Goal: Task Accomplishment & Management: Use online tool/utility

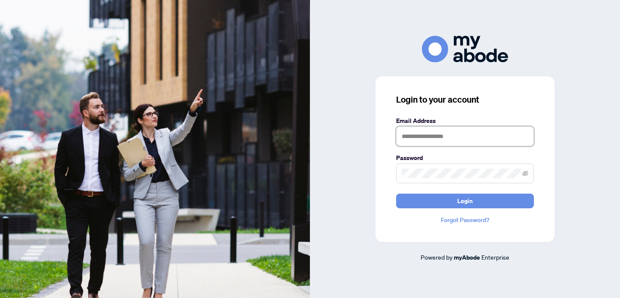
click at [447, 139] on input "text" at bounding box center [465, 136] width 138 height 20
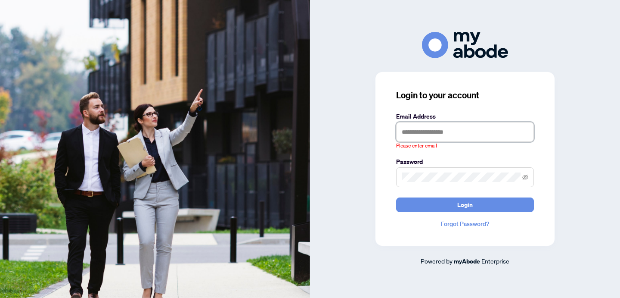
type input "**********"
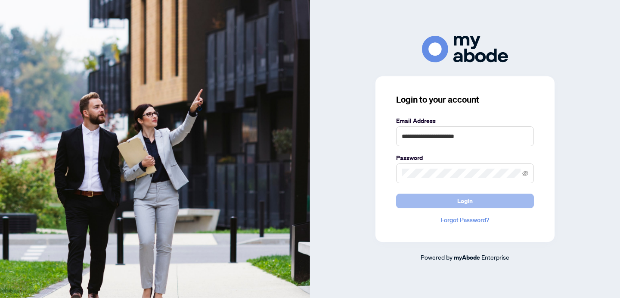
click at [459, 202] on span "Login" at bounding box center [465, 201] width 16 height 14
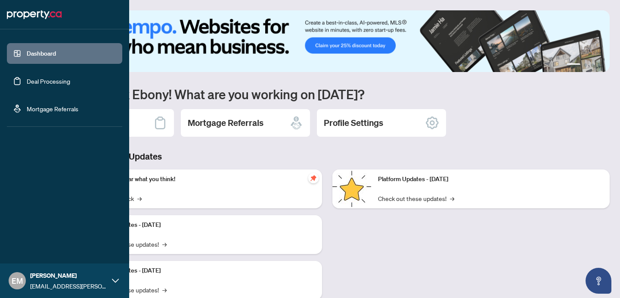
click at [27, 78] on link "Deal Processing" at bounding box center [48, 81] width 43 height 8
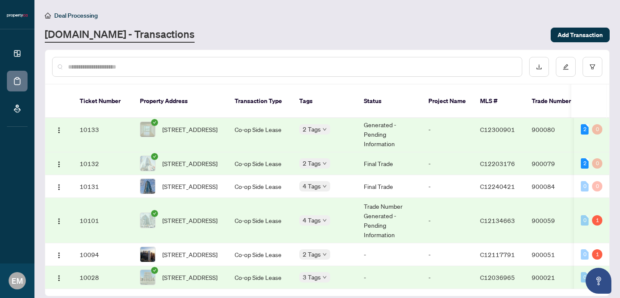
scroll to position [156, 0]
click at [215, 181] on span "[STREET_ADDRESS]" at bounding box center [189, 185] width 55 height 9
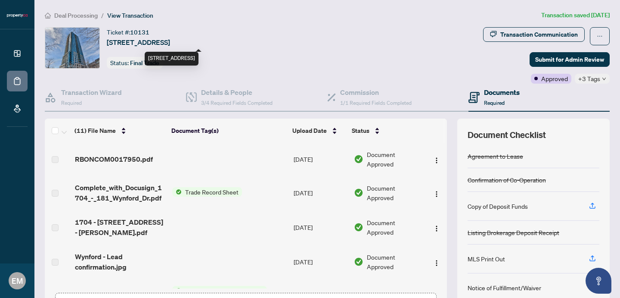
drag, startPoint x: 108, startPoint y: 41, endPoint x: 176, endPoint y: 43, distance: 68.1
click at [170, 43] on span "1704-181 Wynford Dr, Toronto, Ontario M3C 0C6, Canada" at bounding box center [138, 42] width 63 height 10
copy span "1704-181 Wynford Dr"
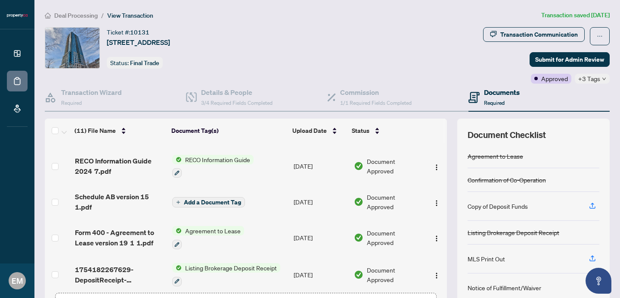
scroll to position [244, 0]
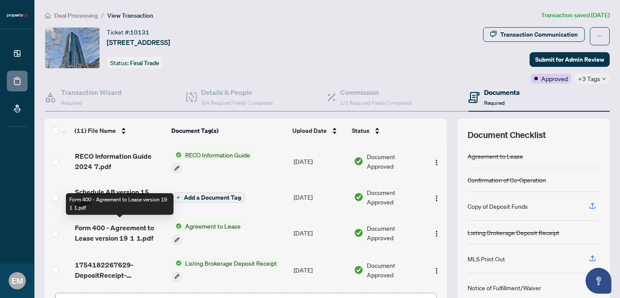
click at [134, 223] on span "Form 400 - Agreement to Lease version 19 1 1.pdf" at bounding box center [120, 232] width 90 height 21
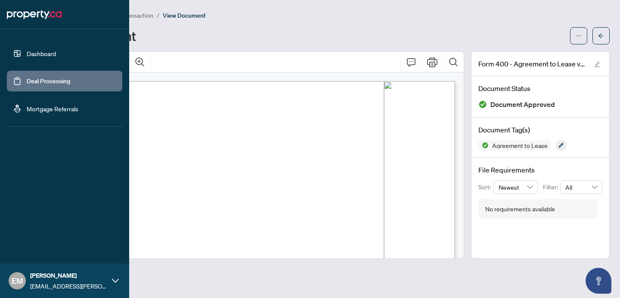
click at [38, 80] on link "Deal Processing" at bounding box center [48, 81] width 43 height 8
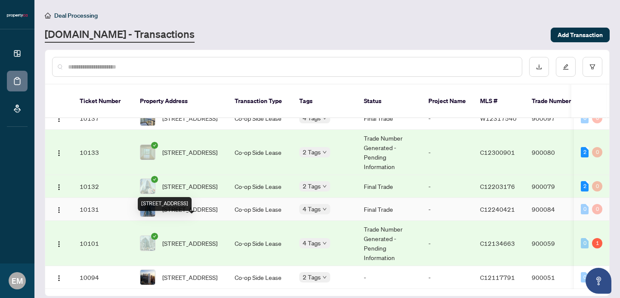
scroll to position [110, 0]
click at [266, 197] on td "Co-op Side Lease" at bounding box center [260, 185] width 65 height 23
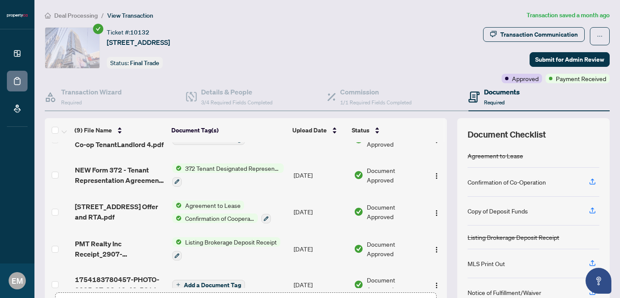
scroll to position [159, 0]
click at [138, 203] on span "290 Adelaide St Offer and RTA.pdf" at bounding box center [120, 211] width 90 height 21
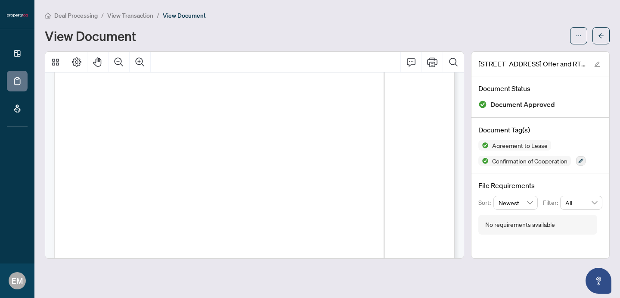
scroll to position [62, 0]
